Goal: Task Accomplishment & Management: Use online tool/utility

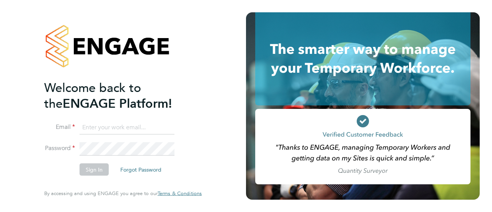
type input "[PERSON_NAME][EMAIL_ADDRESS][PERSON_NAME][DOMAIN_NAME]"
click at [88, 170] on button "Sign In" at bounding box center [94, 169] width 29 height 12
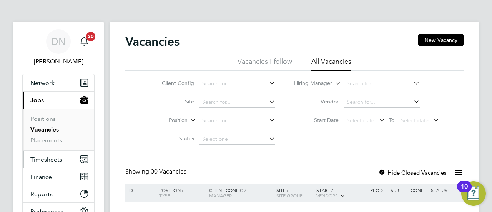
click at [45, 159] on span "Timesheets" at bounding box center [46, 159] width 32 height 7
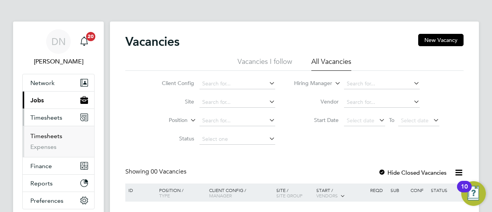
click at [47, 136] on link "Timesheets" at bounding box center [46, 135] width 32 height 7
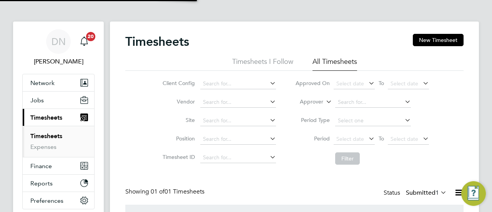
scroll to position [19, 67]
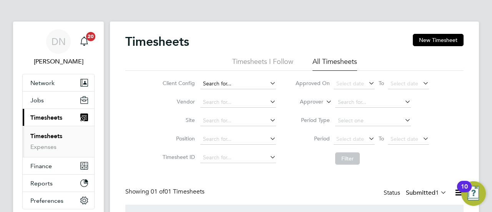
click at [251, 82] on input at bounding box center [238, 83] width 76 height 11
